Goal: Task Accomplishment & Management: Complete application form

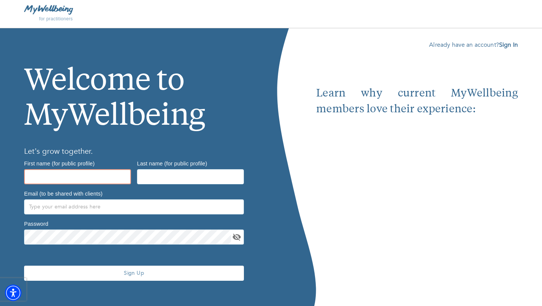
click at [82, 180] on input "text" at bounding box center [77, 176] width 107 height 15
type input "[PERSON_NAME]"
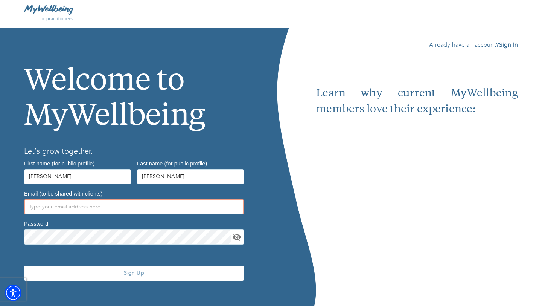
type input "[EMAIL_ADDRESS][DOMAIN_NAME]"
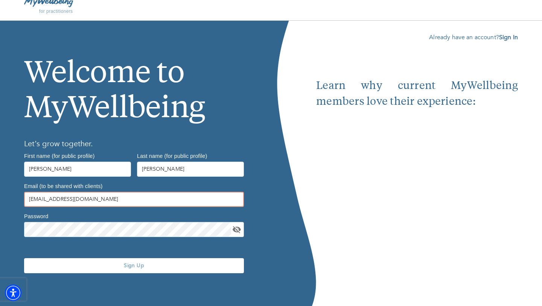
drag, startPoint x: 89, startPoint y: 199, endPoint x: 20, endPoint y: 197, distance: 69.3
click at [20, 197] on div "Welcome to MyWellbeing Let’s grow together. First name (for public profile) [PE…" at bounding box center [135, 163] width 271 height 285
click at [120, 201] on input "text" at bounding box center [134, 199] width 220 height 15
type input "[EMAIL_ADDRESS][DOMAIN_NAME]"
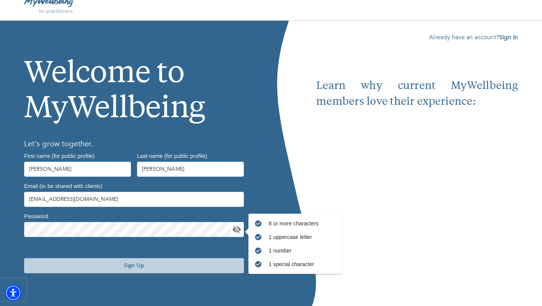
click at [107, 263] on span "Sign Up" at bounding box center [134, 265] width 214 height 7
